Goal: Information Seeking & Learning: Check status

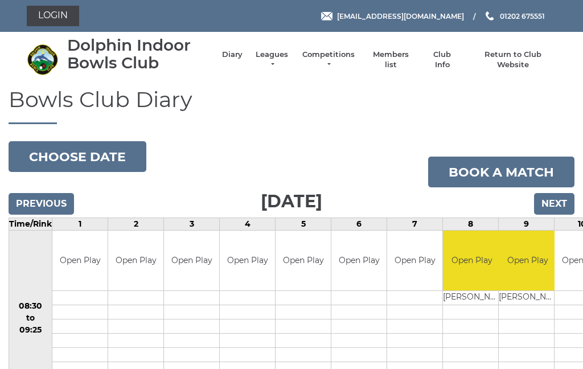
click at [552, 206] on input "Next" at bounding box center [554, 204] width 40 height 22
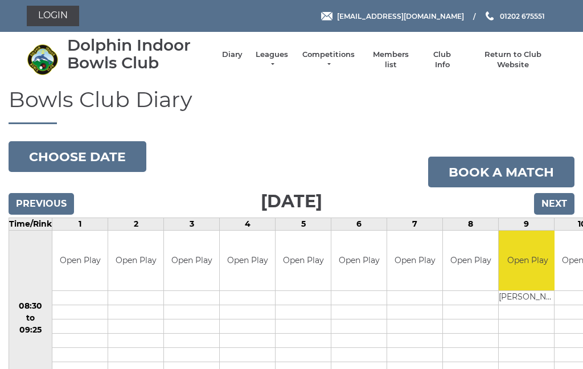
click at [283, 58] on link "Leagues" at bounding box center [272, 60] width 36 height 20
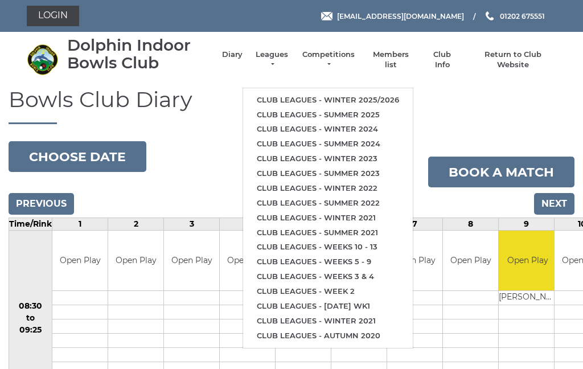
click at [384, 93] on link "Club leagues - Winter 2025/2026" at bounding box center [328, 100] width 170 height 15
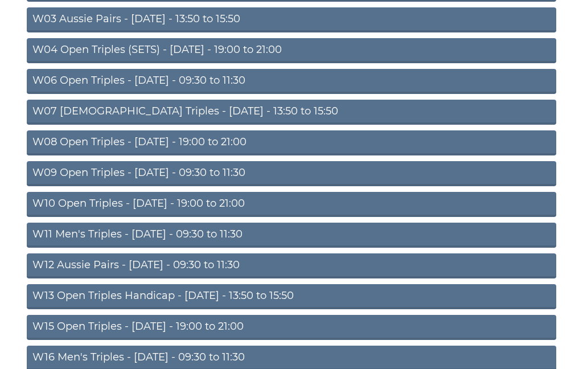
scroll to position [207, 0]
click at [236, 229] on link "W11 Men's Triples - [DATE] - 09:30 to 11:30" at bounding box center [291, 235] width 529 height 25
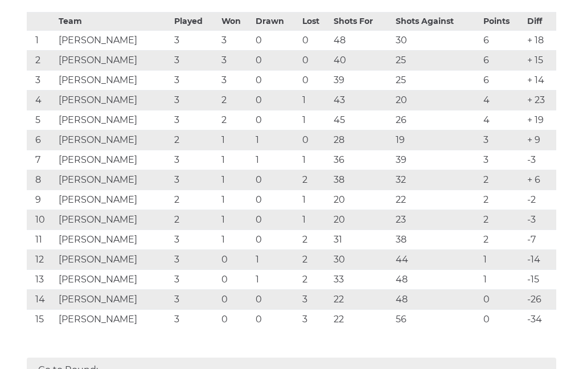
scroll to position [220, 0]
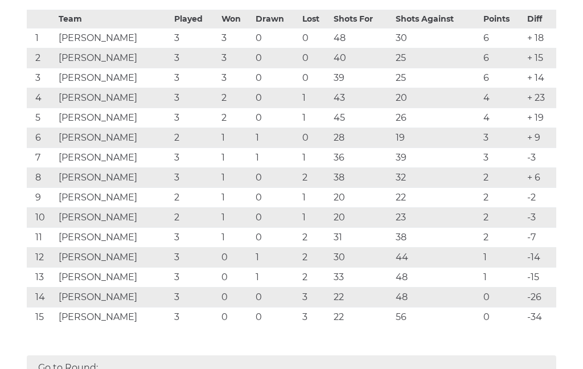
click at [145, 176] on td "[PERSON_NAME]" at bounding box center [114, 178] width 116 height 20
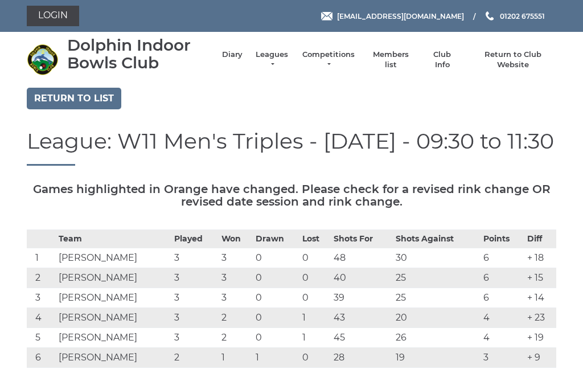
scroll to position [7, 0]
